Goal: Task Accomplishment & Management: Use online tool/utility

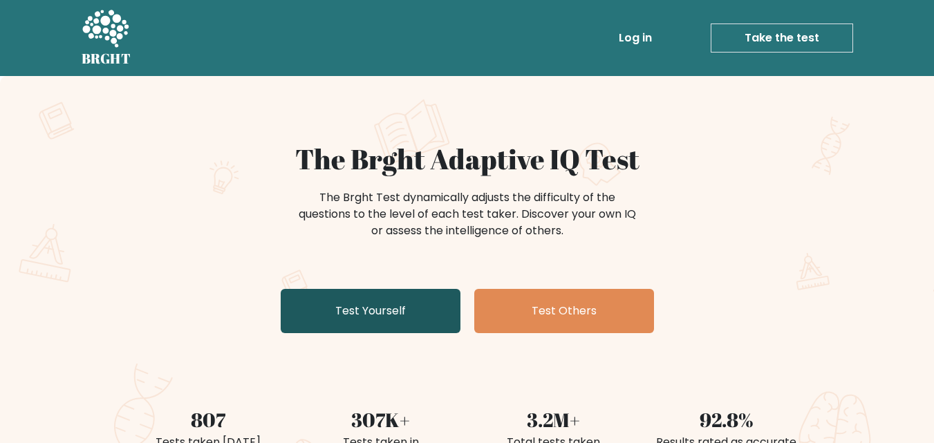
click at [394, 294] on link "Test Yourself" at bounding box center [371, 311] width 180 height 44
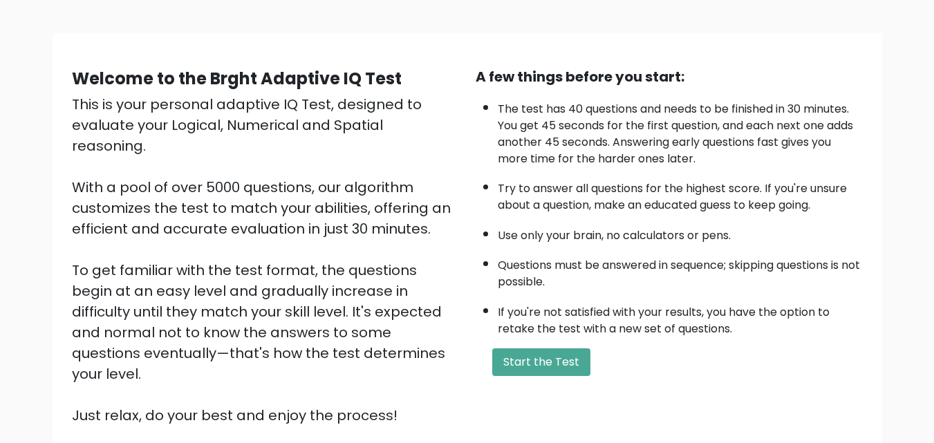
scroll to position [78, 0]
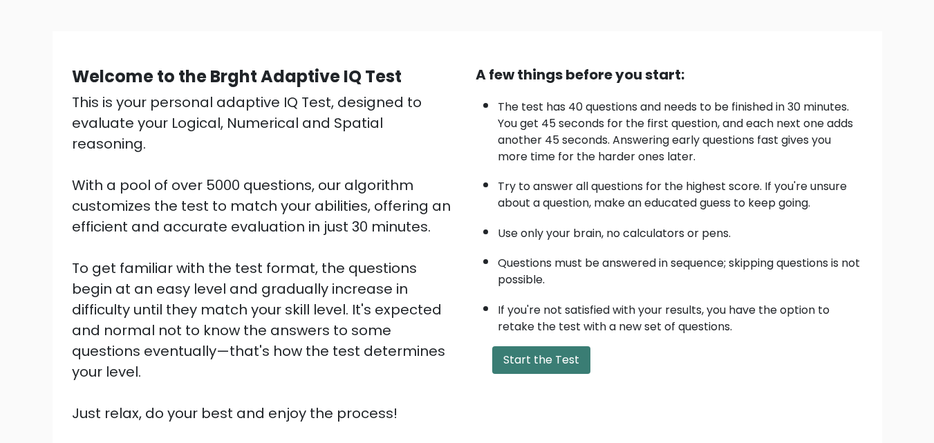
click at [559, 355] on button "Start the Test" at bounding box center [541, 360] width 98 height 28
